Goal: Transaction & Acquisition: Purchase product/service

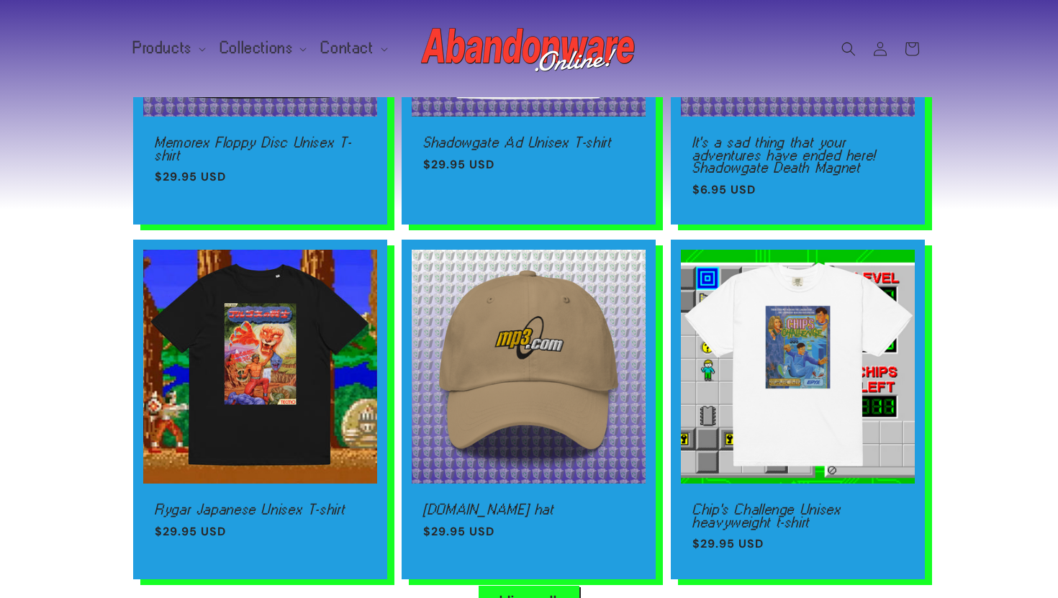
scroll to position [897, 0]
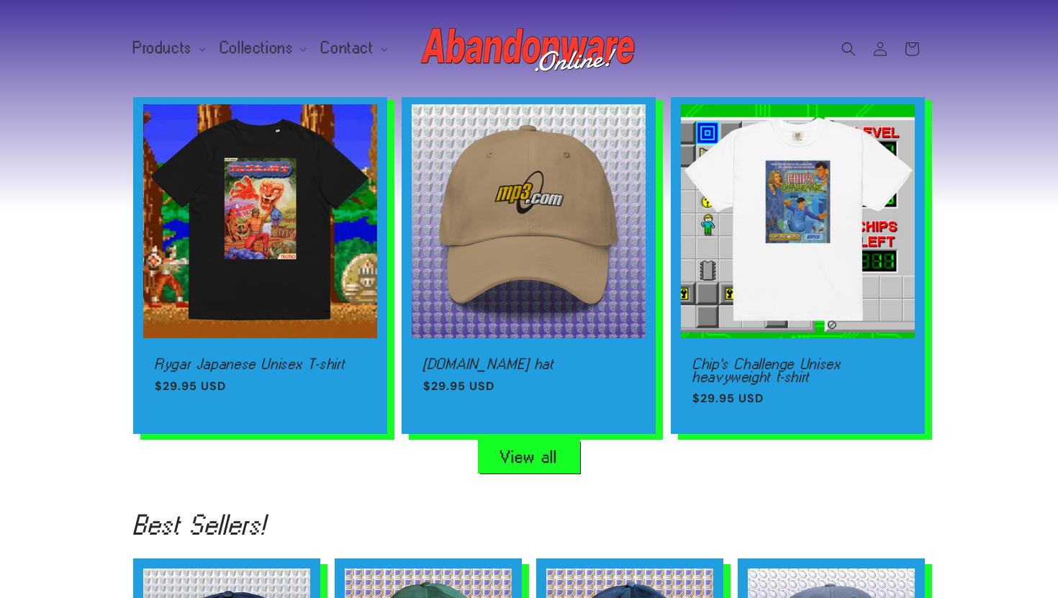
click at [544, 460] on link "View all" at bounding box center [529, 457] width 101 height 32
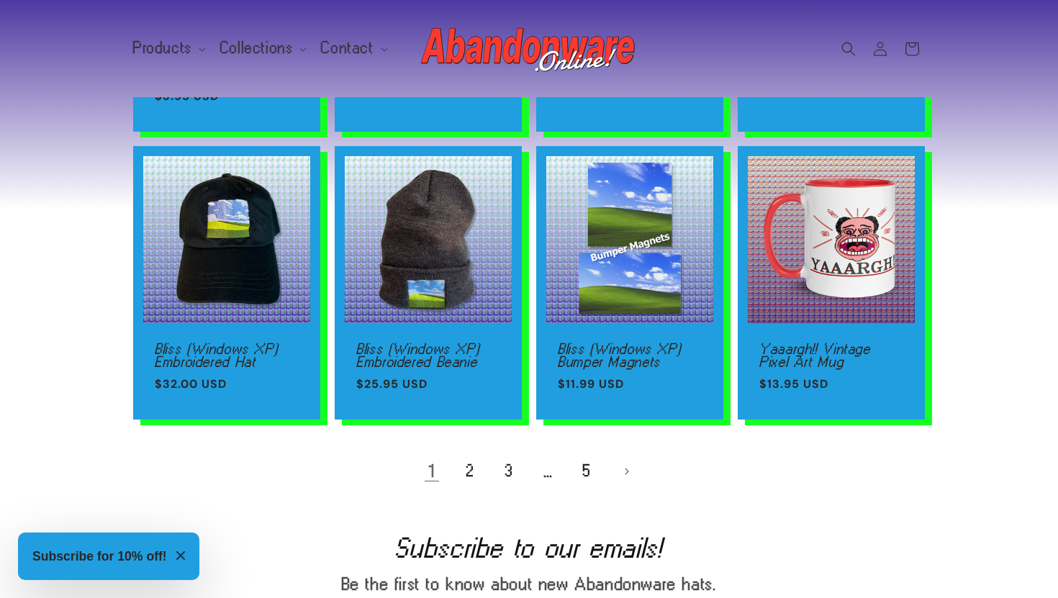
scroll to position [988, 0]
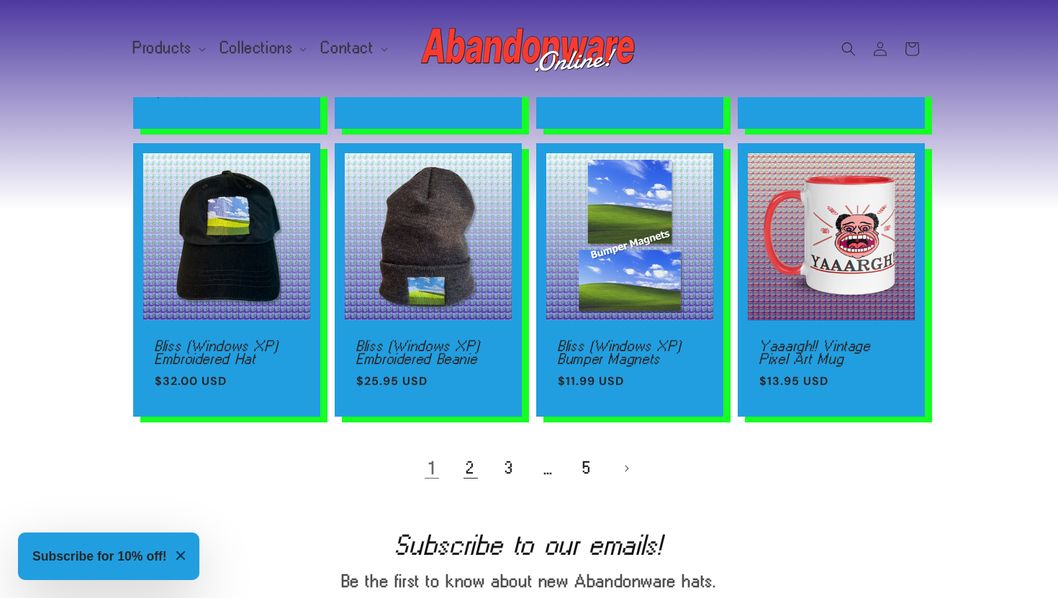
click at [474, 461] on link "2" at bounding box center [471, 469] width 32 height 32
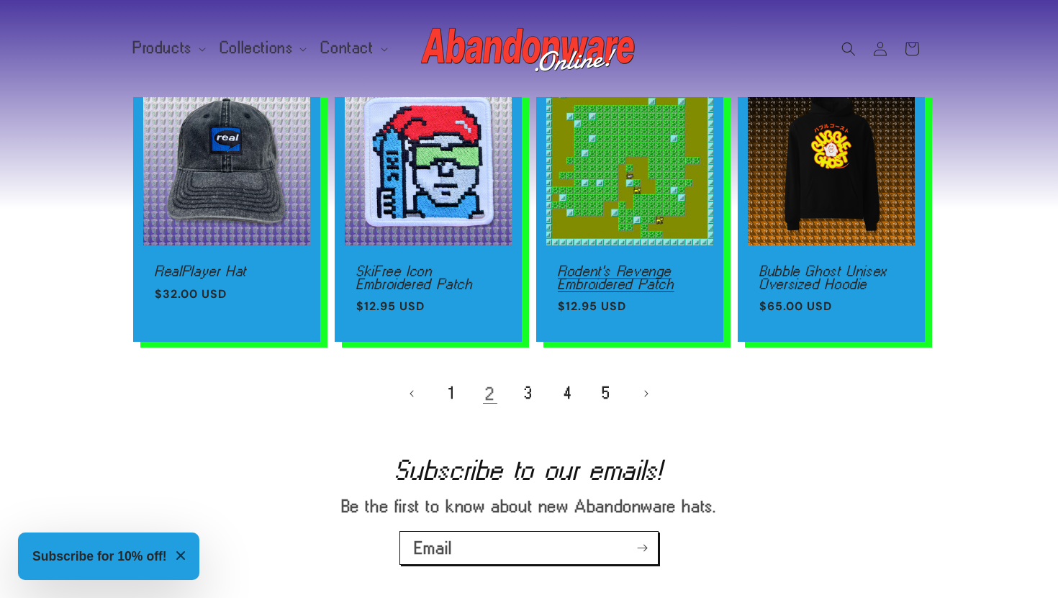
scroll to position [1053, 0]
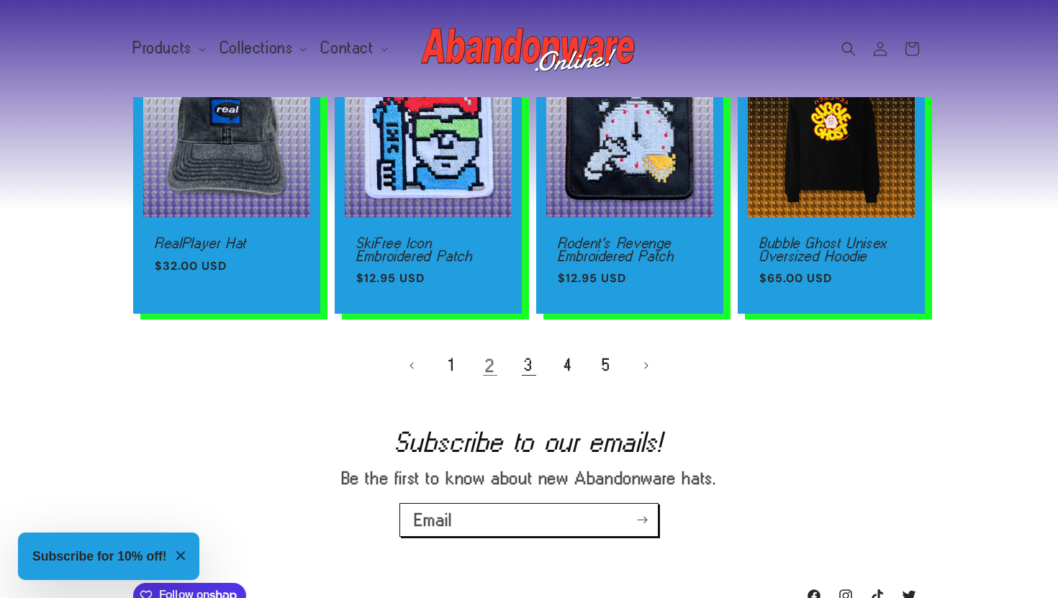
click at [528, 376] on link "3" at bounding box center [529, 366] width 32 height 32
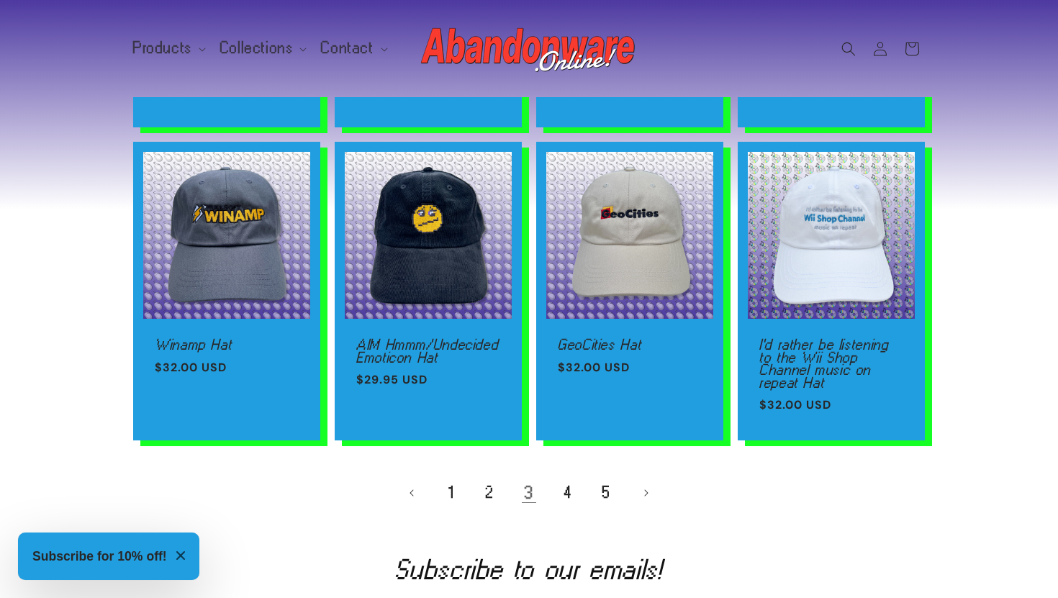
scroll to position [960, 0]
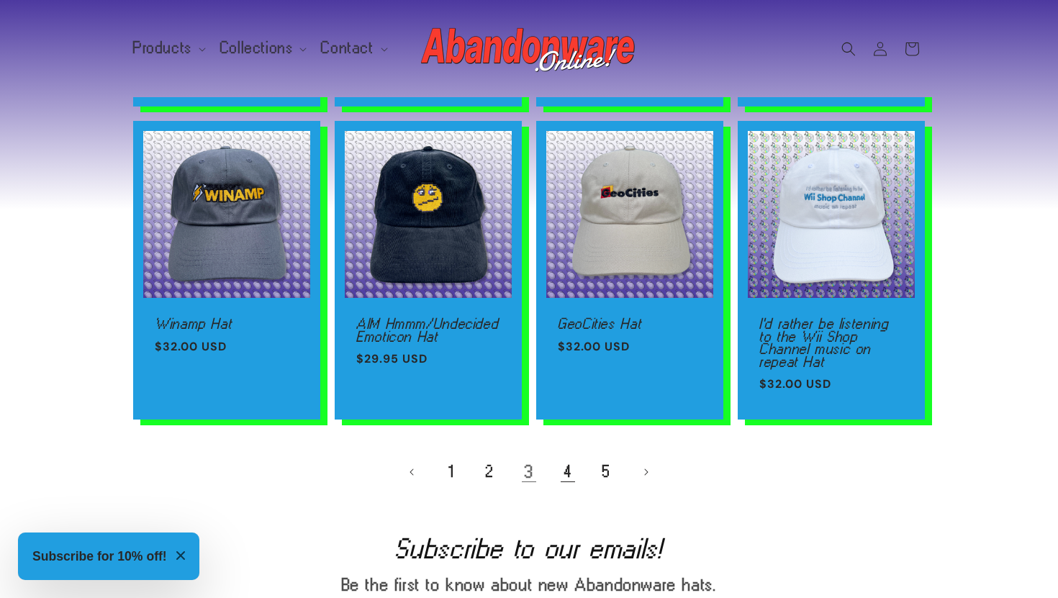
click at [565, 464] on link "4" at bounding box center [568, 472] width 32 height 32
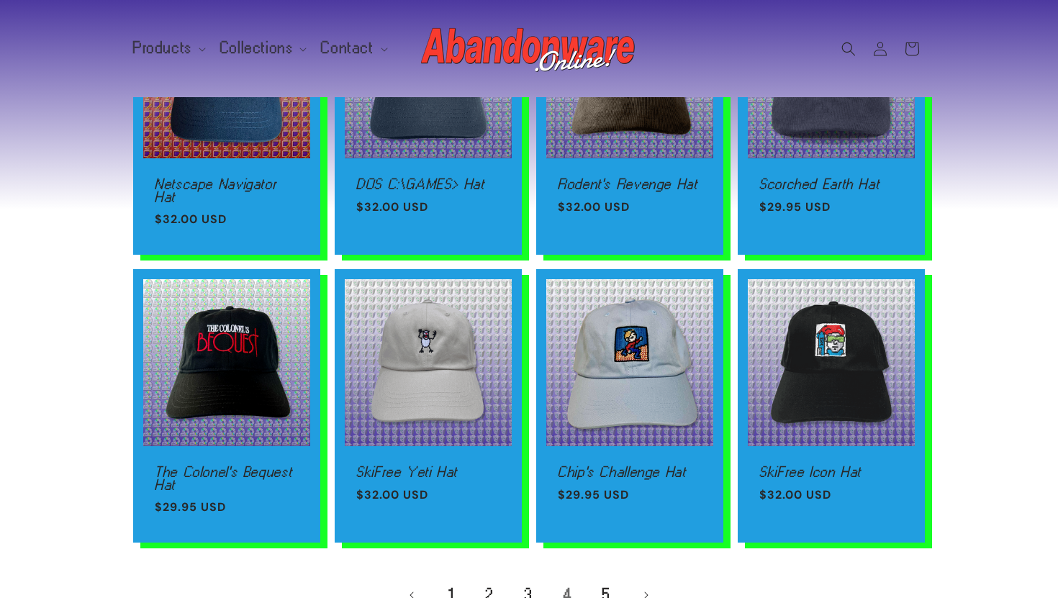
scroll to position [916, 0]
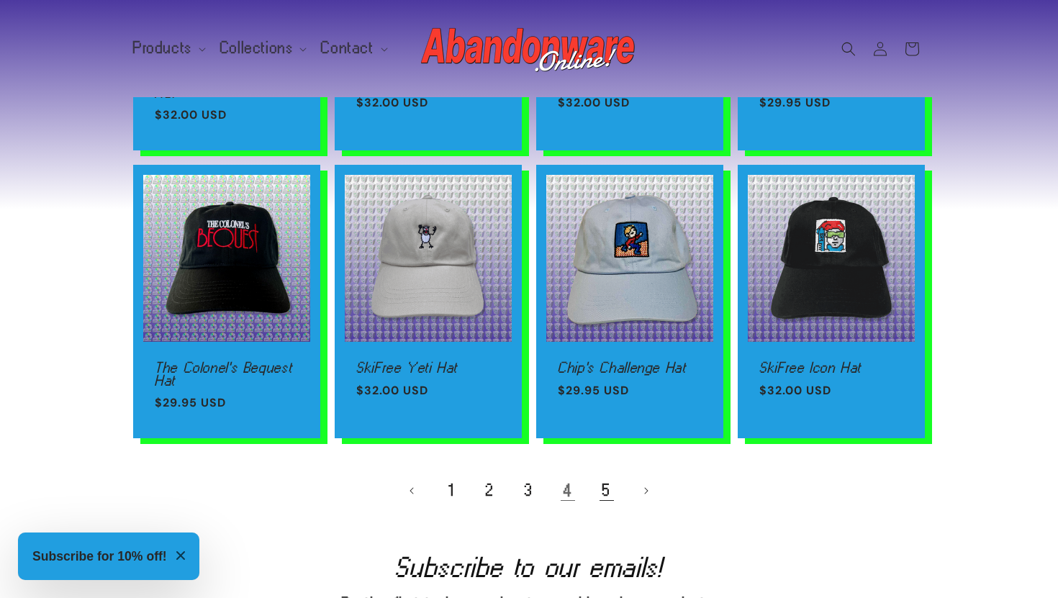
click at [603, 480] on link "5" at bounding box center [607, 491] width 32 height 32
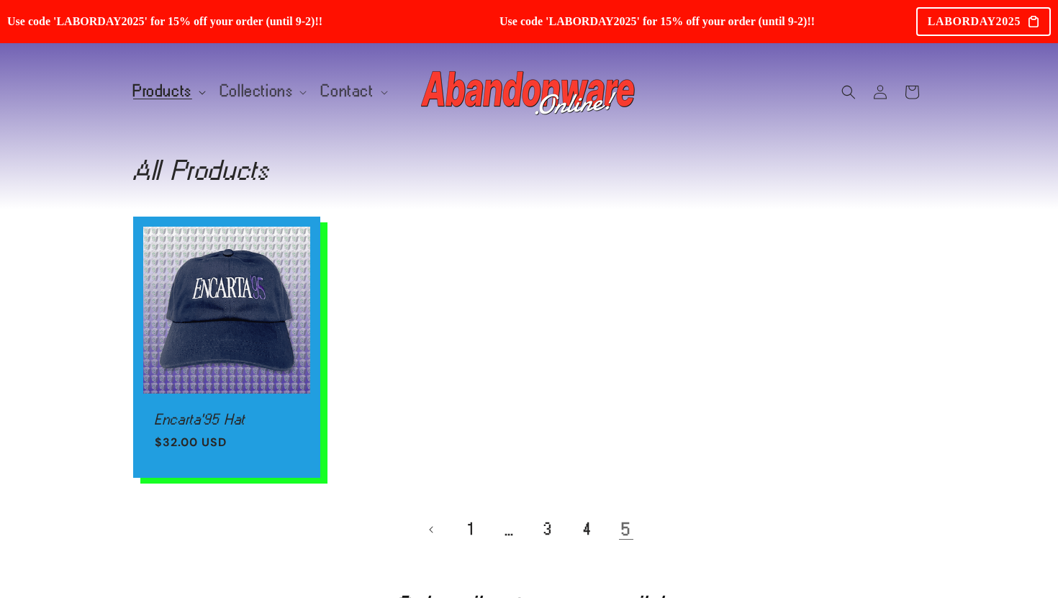
click at [155, 85] on span "Products" at bounding box center [162, 91] width 59 height 13
